Goal: Check status: Check status

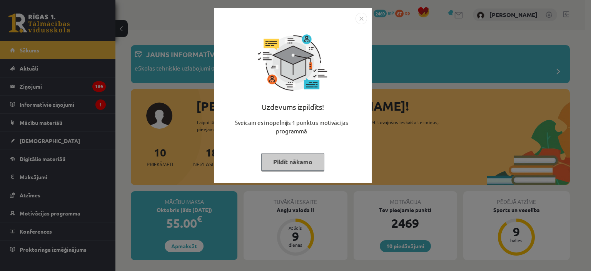
click at [360, 17] on img "Close" at bounding box center [362, 19] width 12 height 12
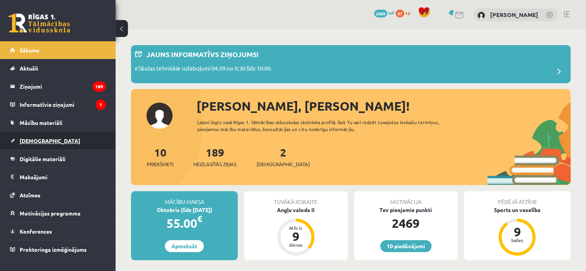
click at [54, 137] on link "[DEMOGRAPHIC_DATA]" at bounding box center [58, 141] width 96 height 18
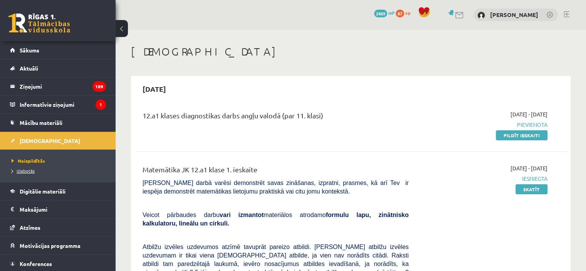
click at [31, 171] on span "Izlabotās" at bounding box center [23, 171] width 23 height 6
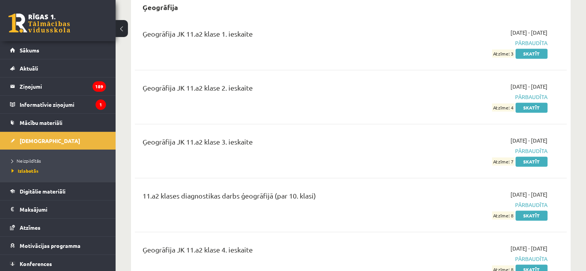
scroll to position [1078, 0]
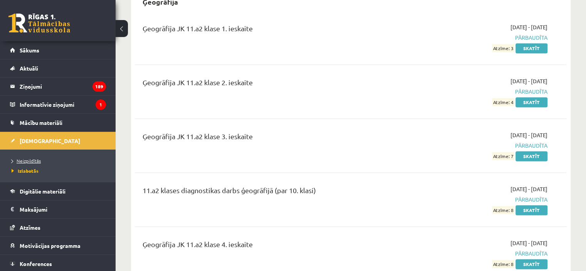
click at [39, 161] on span "Neizpildītās" at bounding box center [26, 160] width 29 height 6
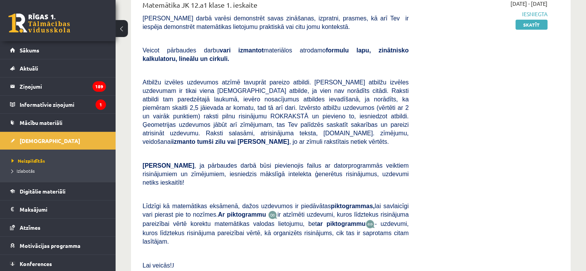
scroll to position [144, 0]
